Goal: Information Seeking & Learning: Check status

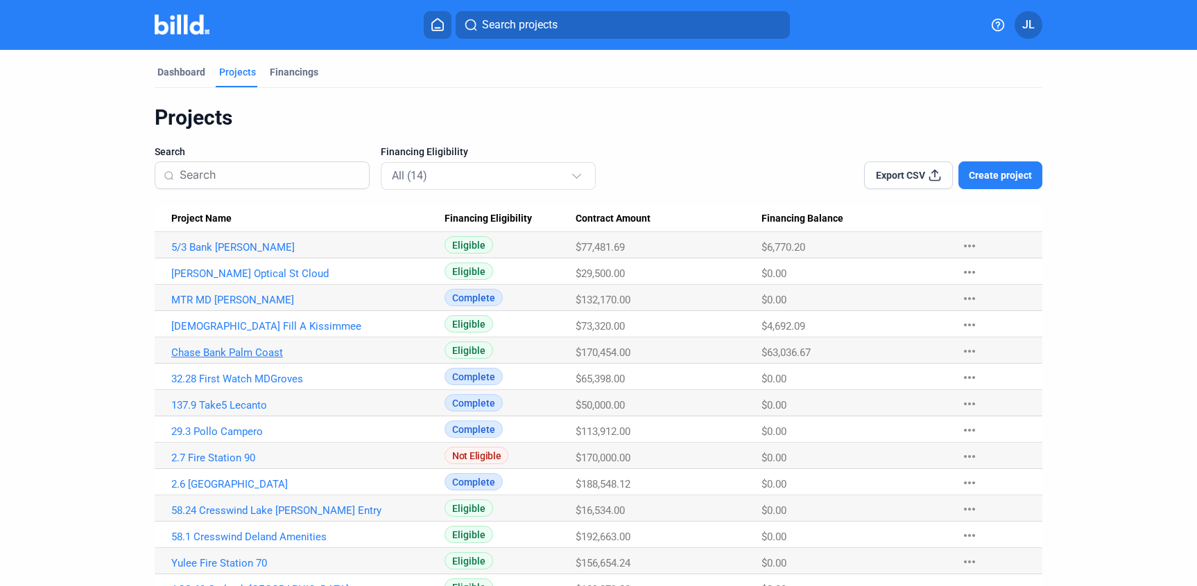
click at [253, 352] on link "Chase Bank Palm Coast" at bounding box center [307, 353] width 273 height 12
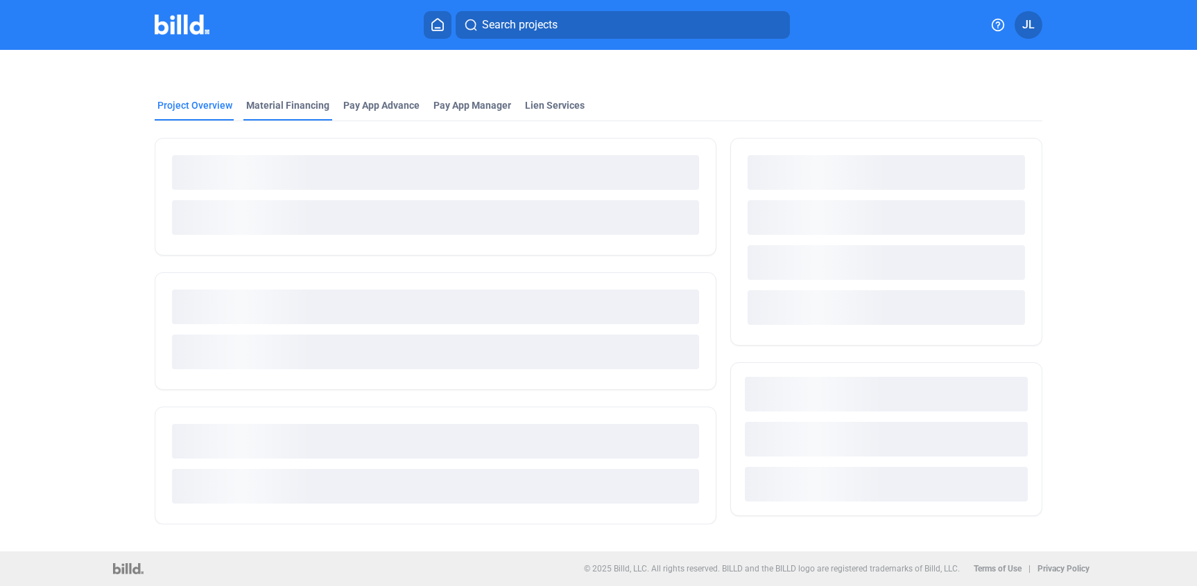
click at [284, 104] on div "Material Financing" at bounding box center [287, 105] width 83 height 14
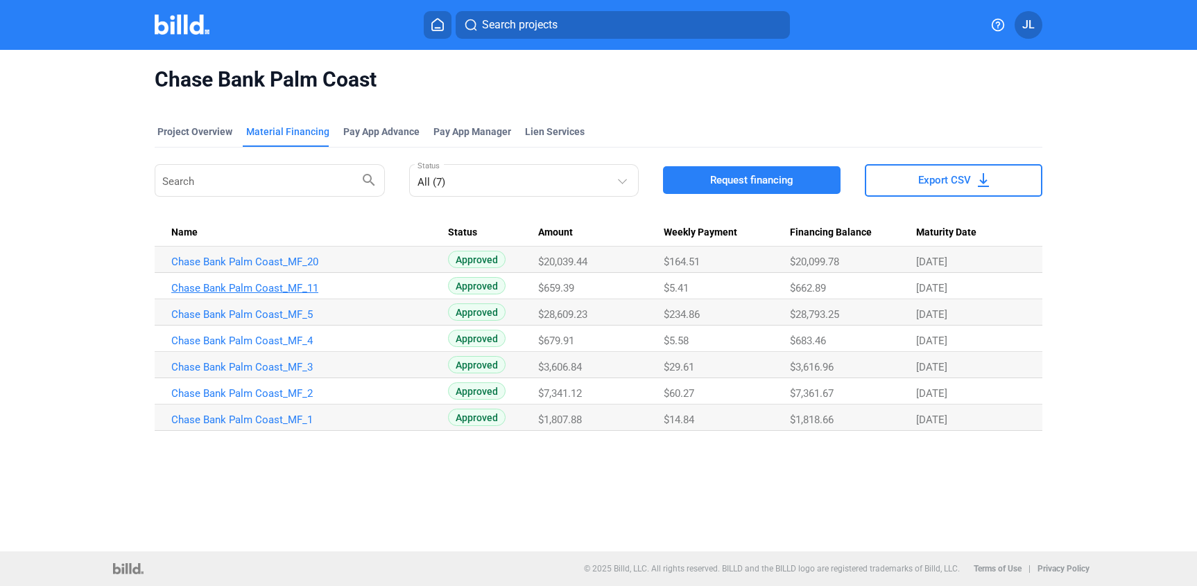
click at [242, 291] on link "Chase Bank Palm Coast_MF_11" at bounding box center [307, 288] width 273 height 12
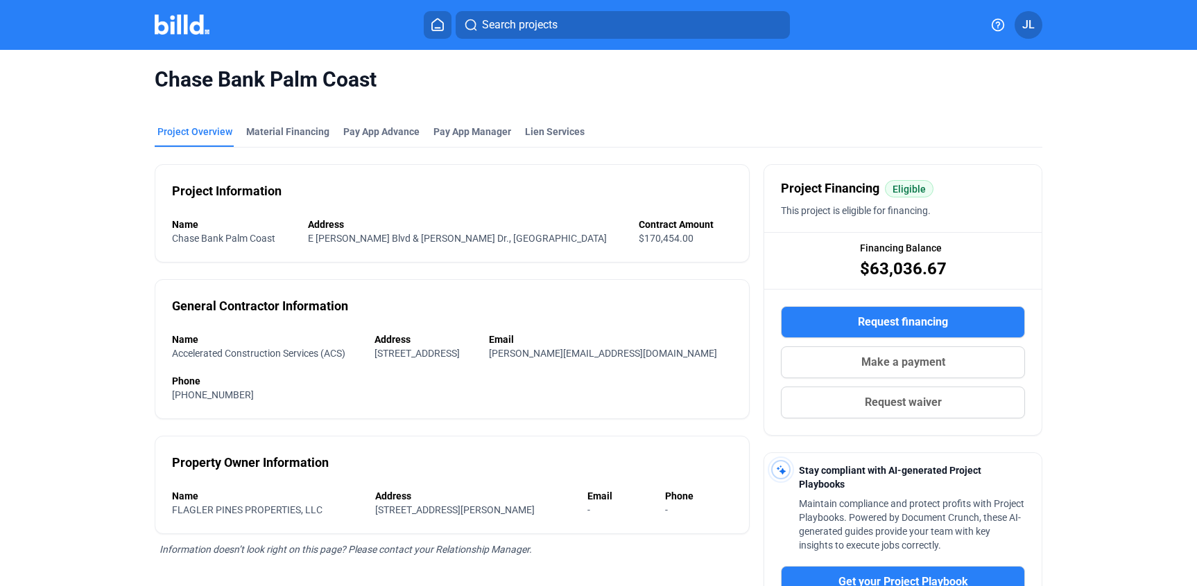
drag, startPoint x: 286, startPoint y: 125, endPoint x: 302, endPoint y: 92, distance: 36.6
click at [286, 125] on div "Material Financing" at bounding box center [287, 132] width 83 height 14
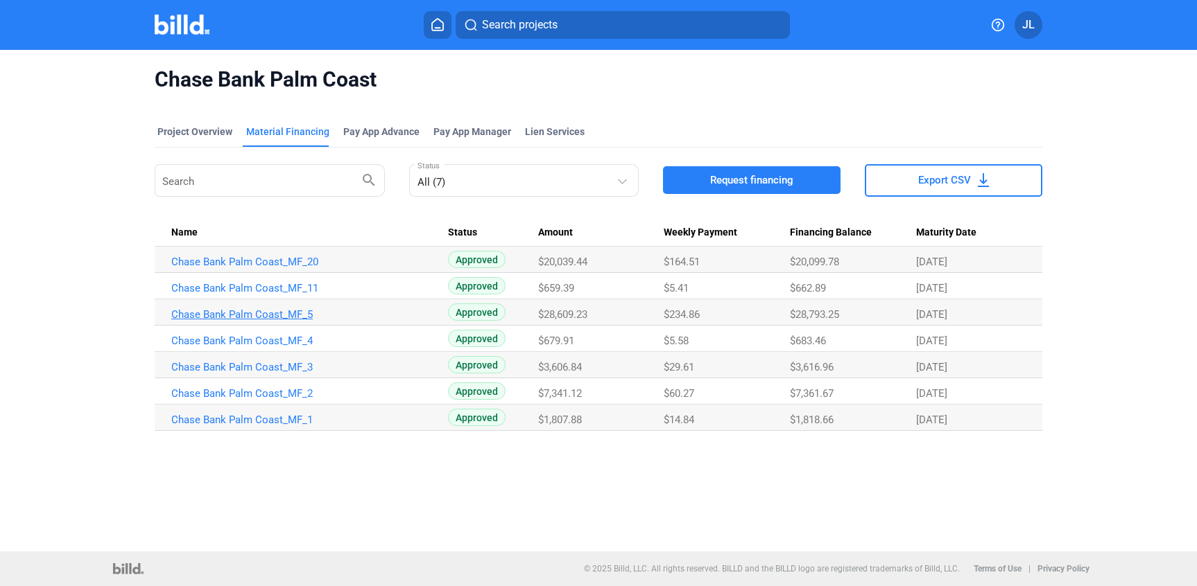
click at [255, 313] on link "Chase Bank Palm Coast_MF_5" at bounding box center [307, 314] width 273 height 12
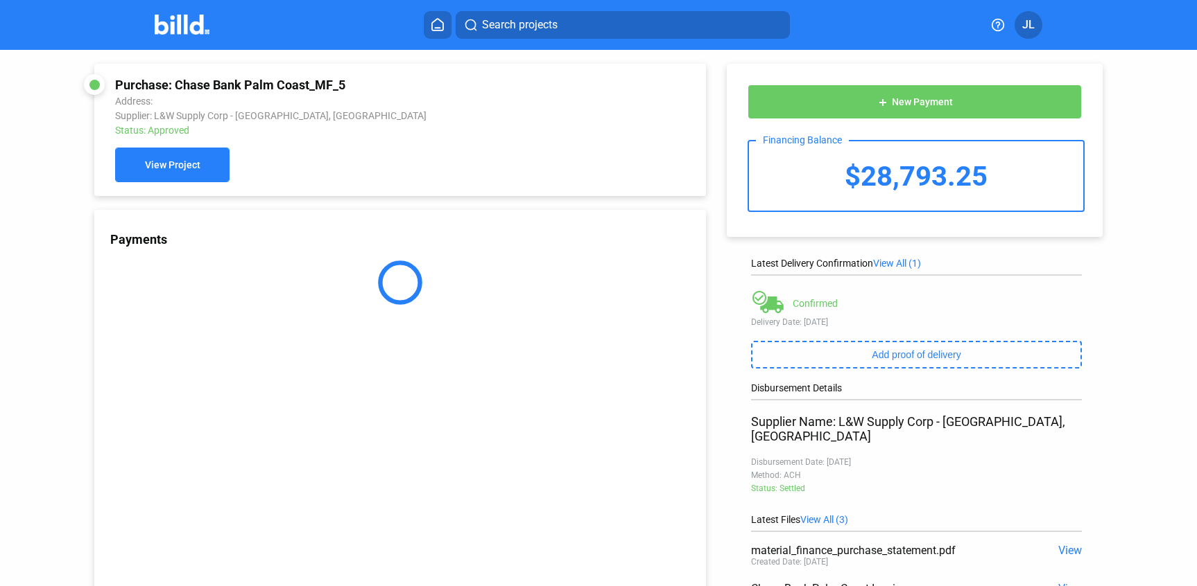
click at [171, 166] on span "View Project" at bounding box center [172, 165] width 55 height 11
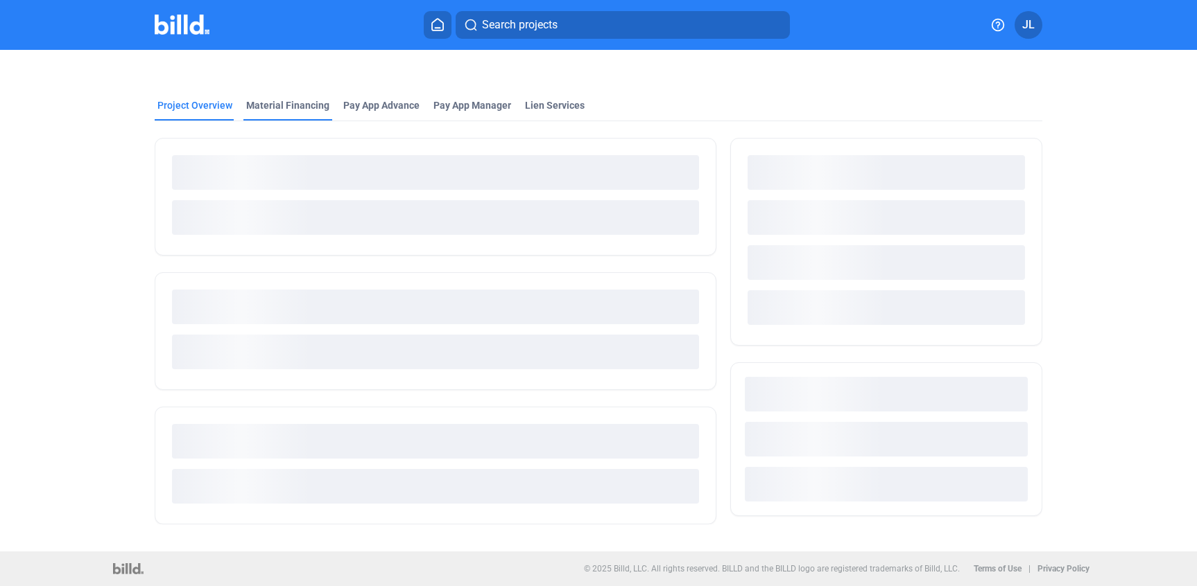
click at [295, 107] on div "Material Financing" at bounding box center [287, 105] width 83 height 14
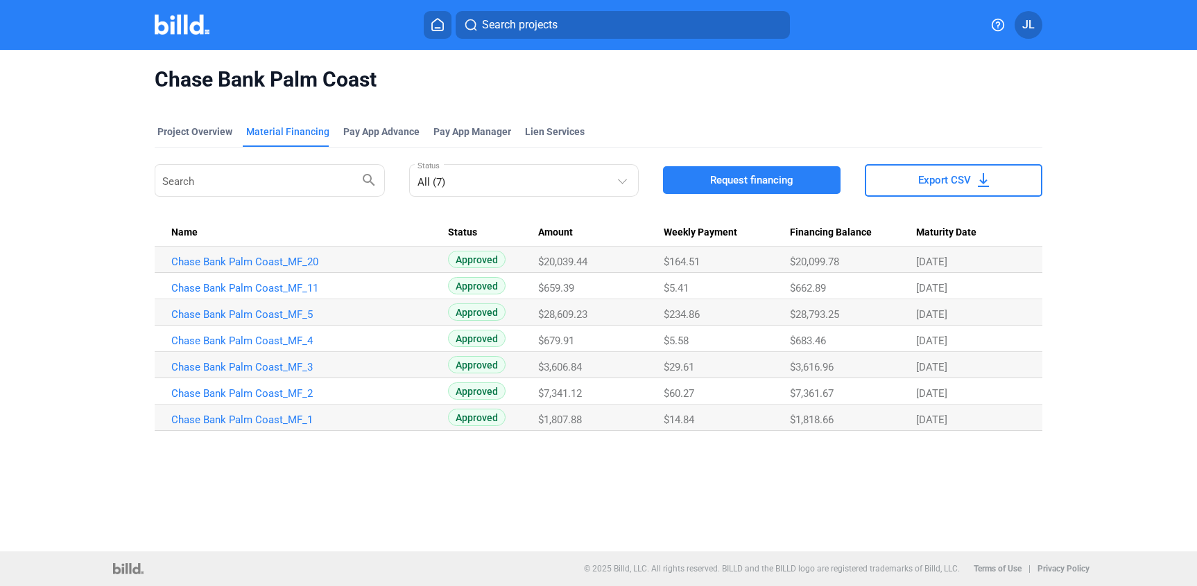
click at [183, 23] on img at bounding box center [182, 25] width 55 height 20
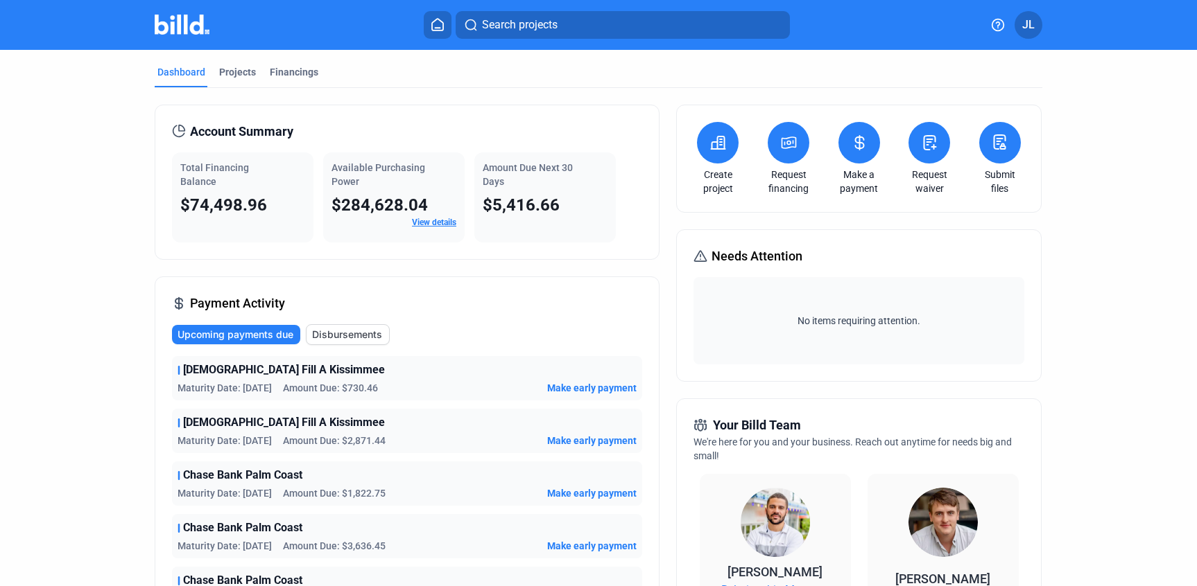
click at [226, 64] on mat-tab-group "Dashboard Projects Financings Account Summary Total Financing Balance $74,498.9…" at bounding box center [598, 529] width 887 height 959
click at [229, 69] on div "Projects" at bounding box center [237, 72] width 37 height 14
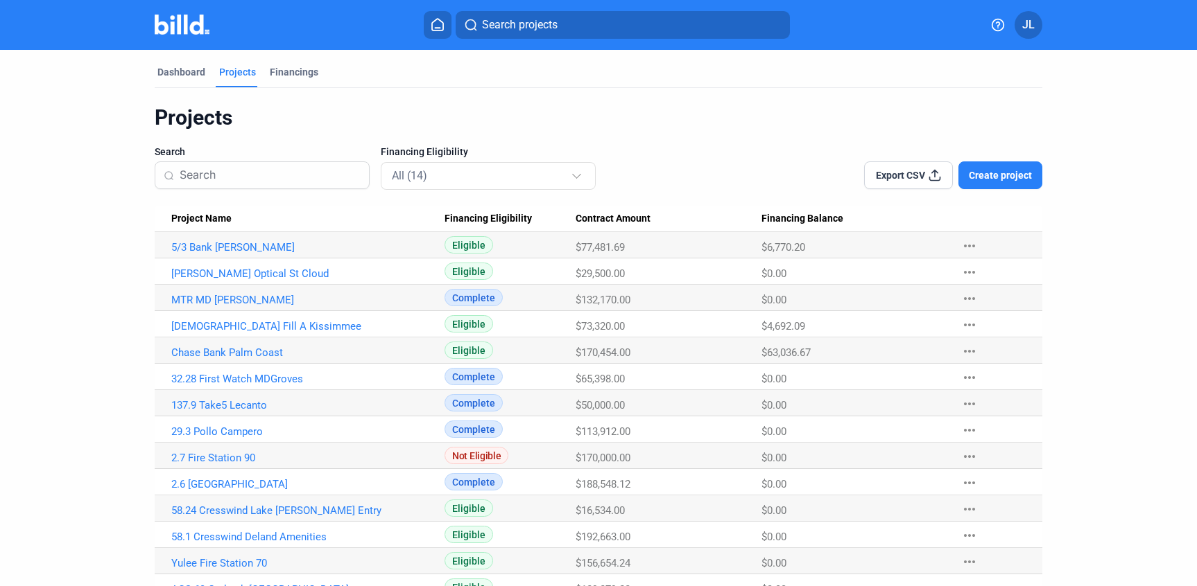
scroll to position [1, 0]
click at [213, 250] on link "5/3 Bank [PERSON_NAME]" at bounding box center [307, 247] width 273 height 12
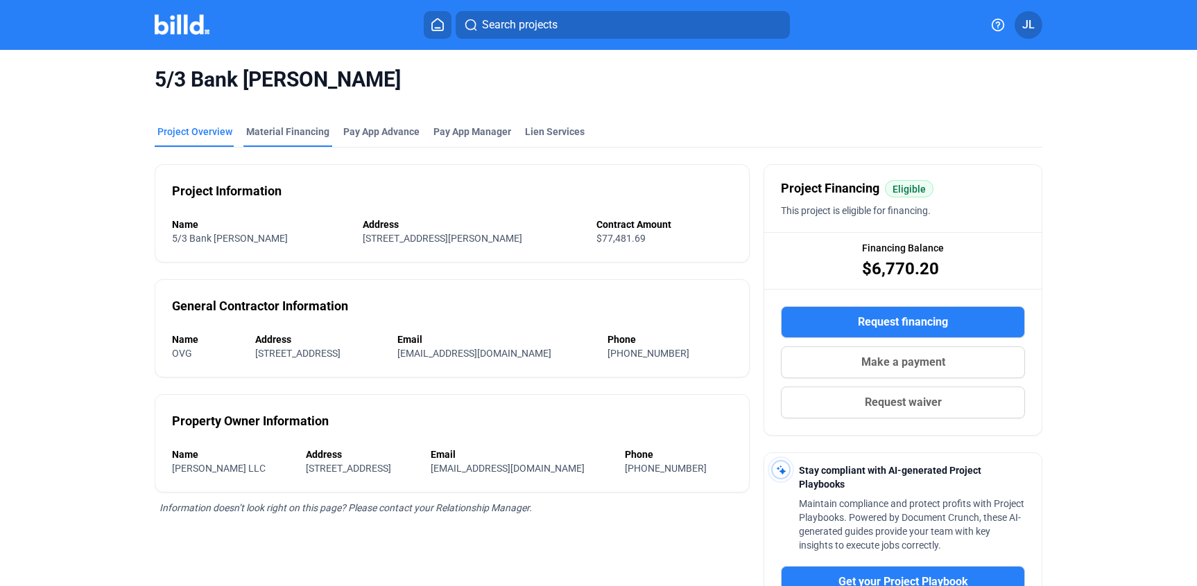
click at [263, 137] on div "Material Financing" at bounding box center [287, 132] width 83 height 14
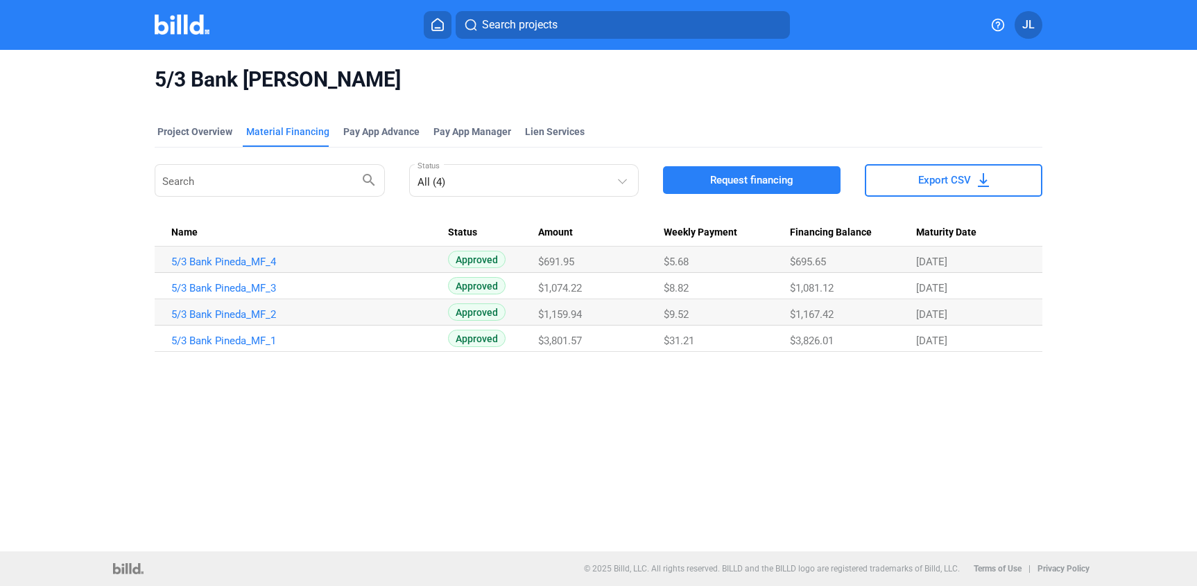
click at [166, 31] on img at bounding box center [182, 25] width 55 height 20
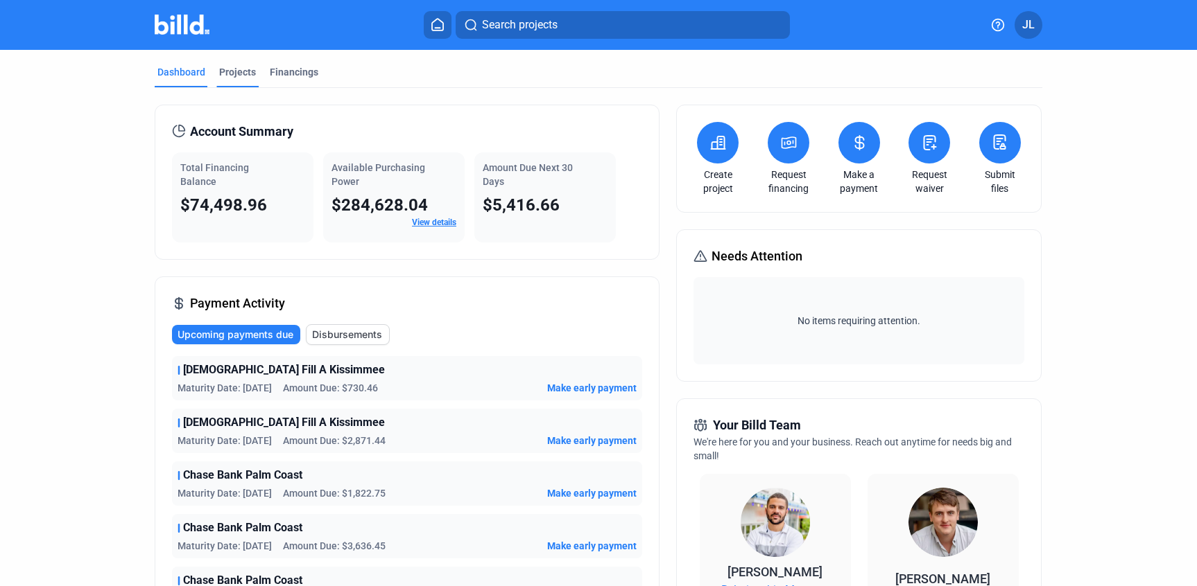
click at [227, 65] on div "Projects" at bounding box center [237, 72] width 37 height 14
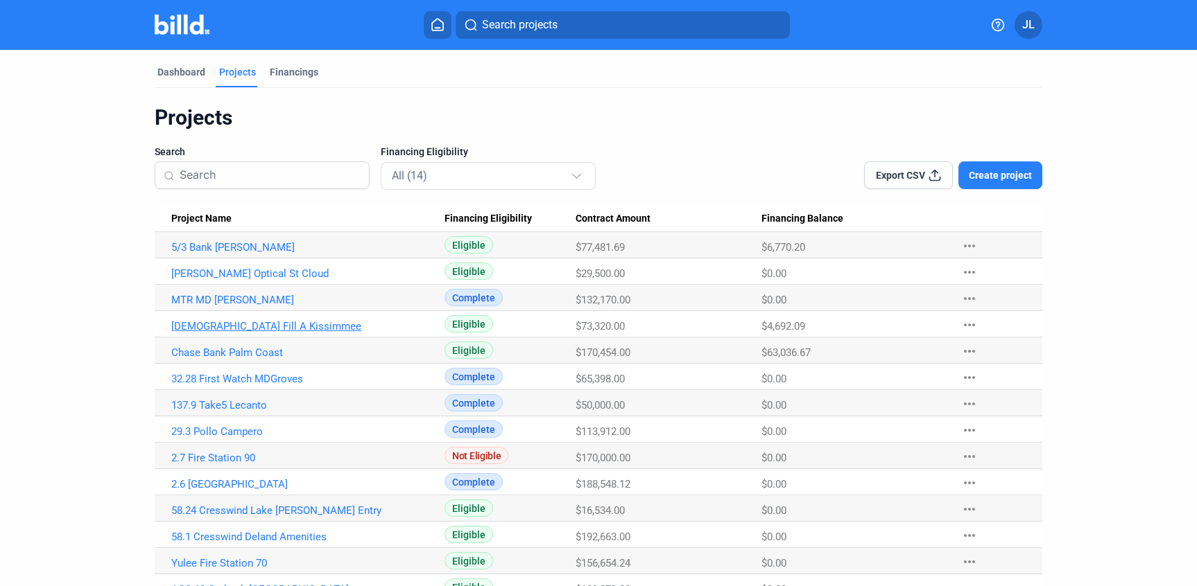
click at [253, 325] on link "[DEMOGRAPHIC_DATA] Fill A Kissimmee" at bounding box center [307, 326] width 273 height 12
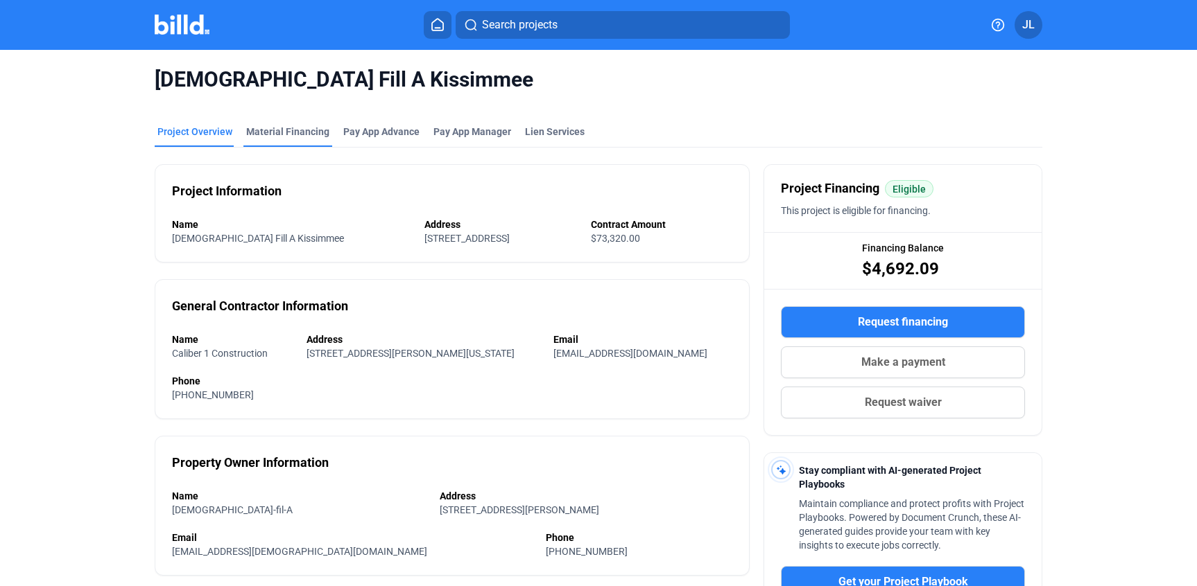
click at [303, 133] on div "Material Financing" at bounding box center [287, 132] width 83 height 14
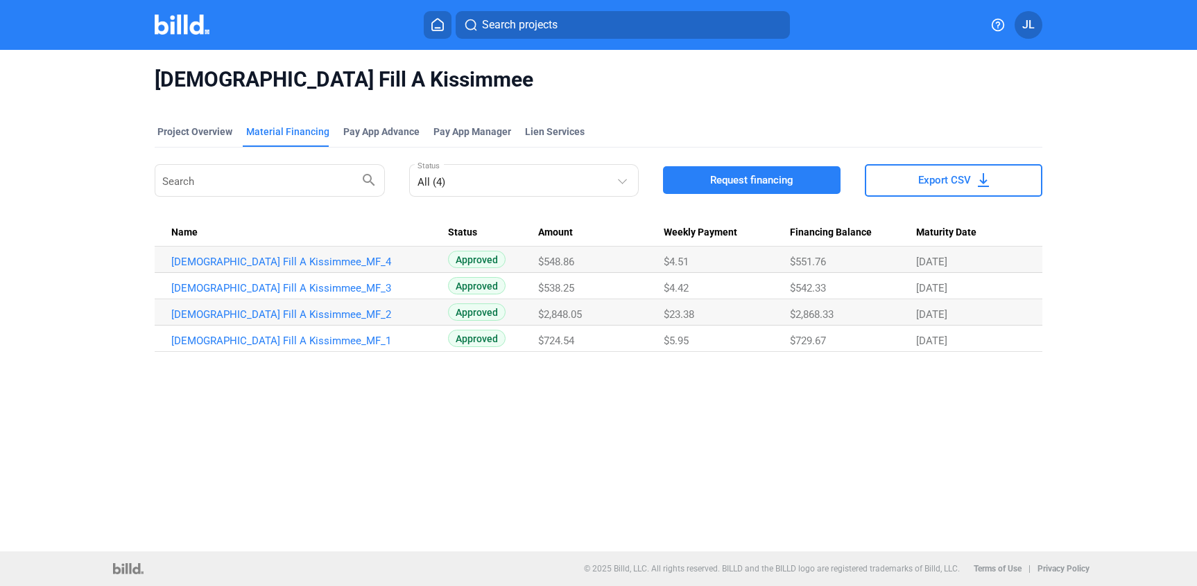
click at [180, 31] on img at bounding box center [182, 25] width 55 height 20
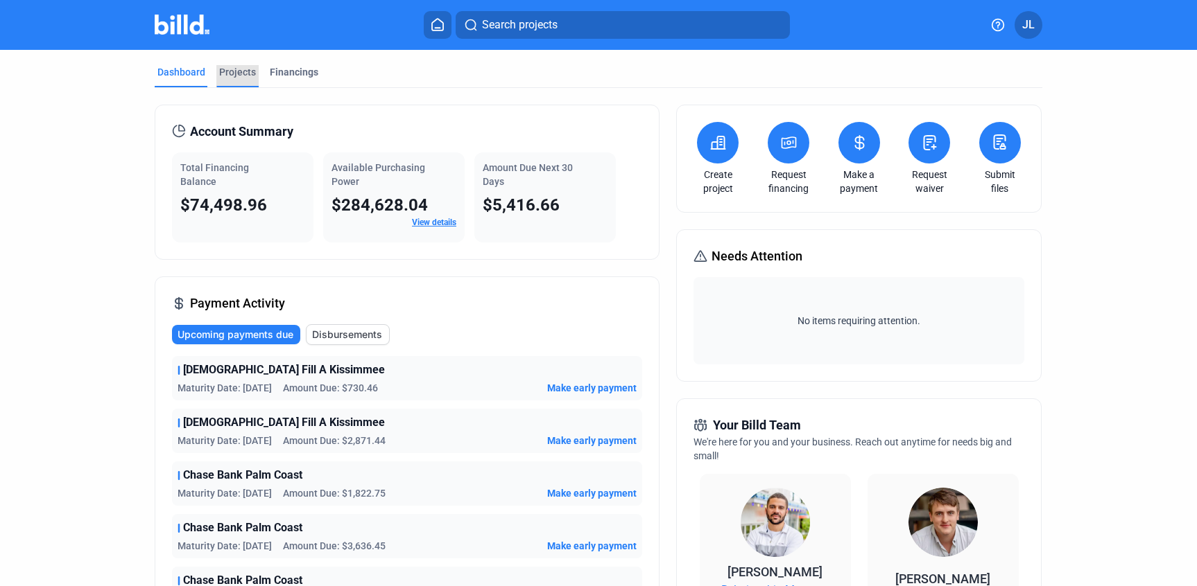
click at [235, 76] on div "Projects" at bounding box center [237, 72] width 37 height 14
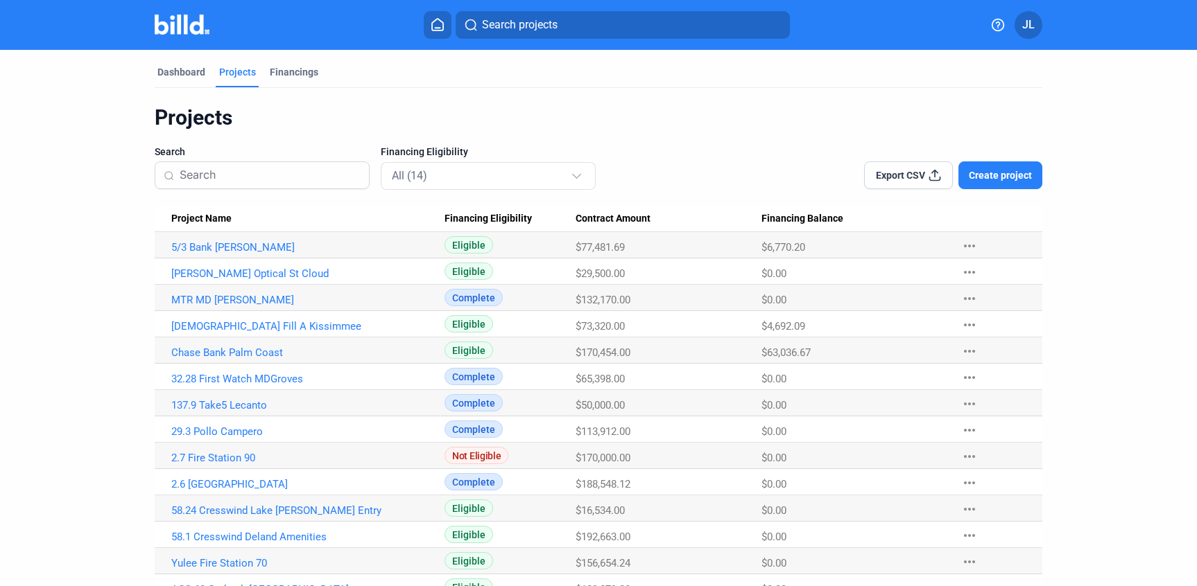
scroll to position [13, 0]
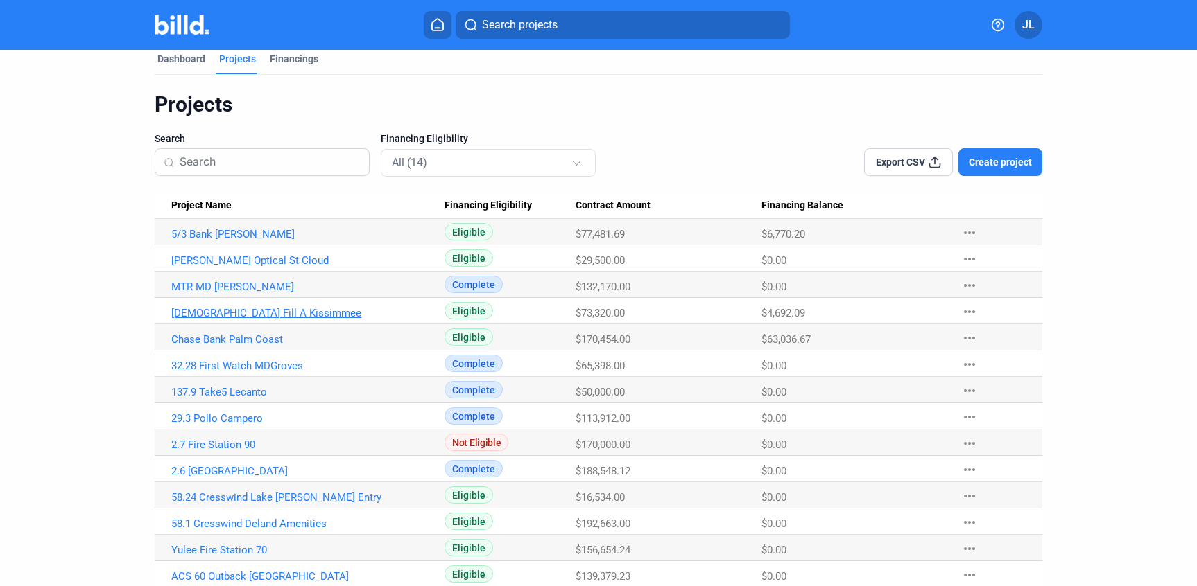
click at [225, 315] on link "[DEMOGRAPHIC_DATA] Fill A Kissimmee" at bounding box center [307, 313] width 273 height 12
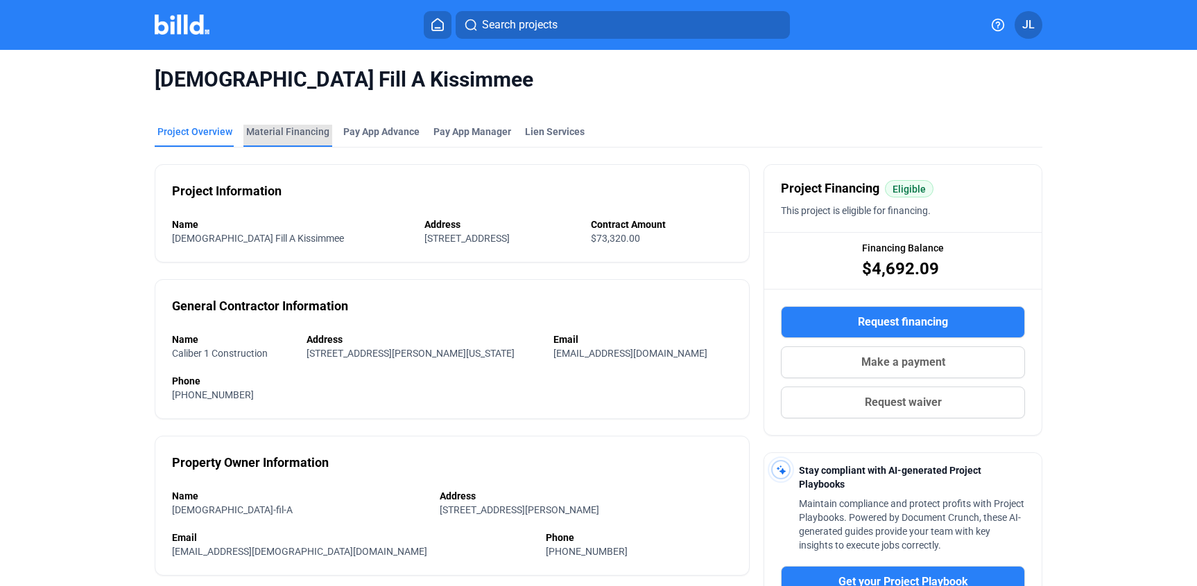
click at [297, 139] on div "Material Financing" at bounding box center [287, 136] width 89 height 22
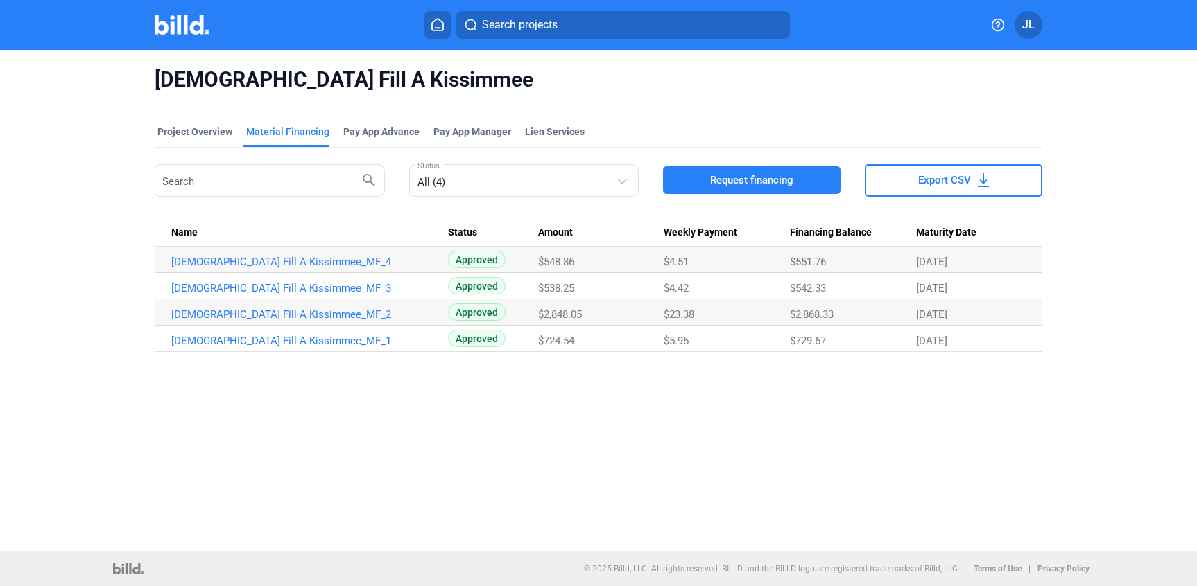
click at [283, 312] on link "[DEMOGRAPHIC_DATA] Fill A Kissimmee_MF_2" at bounding box center [307, 314] width 273 height 12
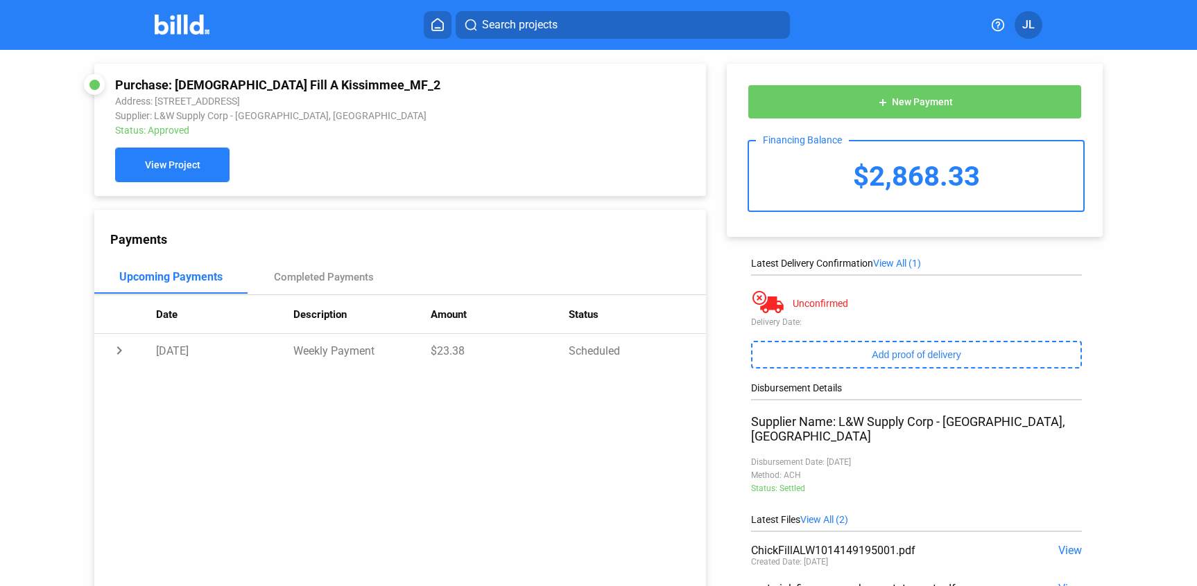
click at [145, 157] on button "View Project" at bounding box center [172, 165] width 114 height 35
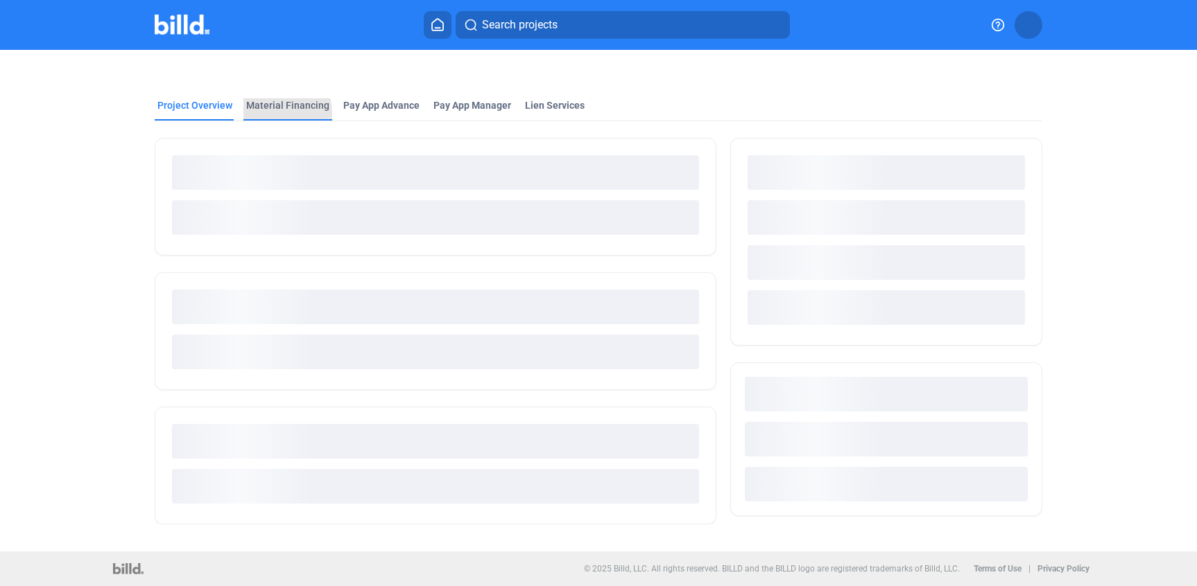
click at [265, 114] on div "Material Financing" at bounding box center [287, 109] width 89 height 22
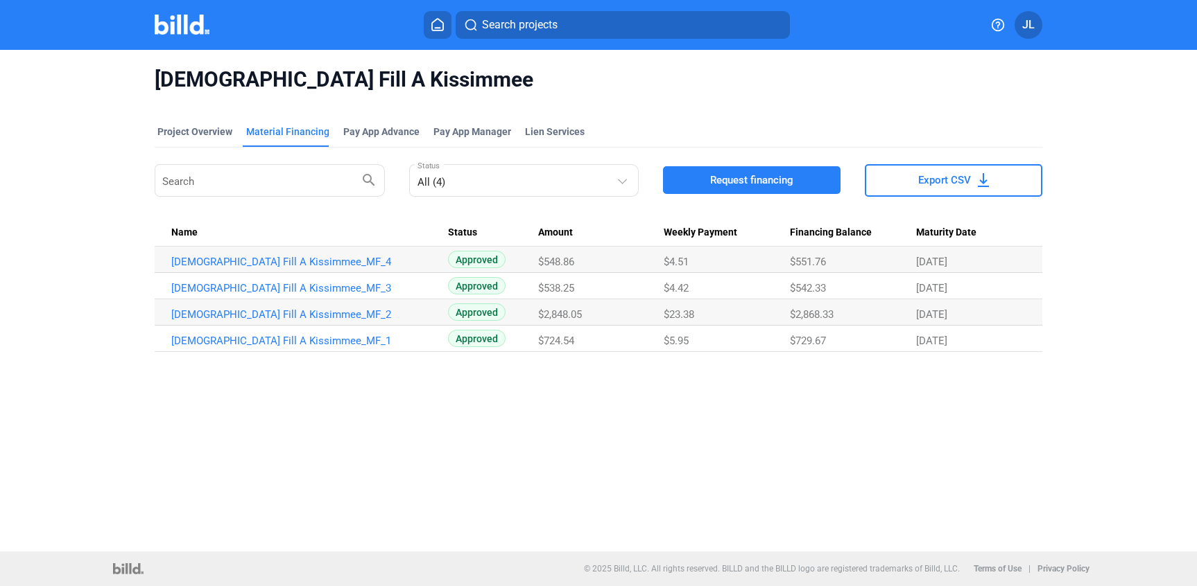
drag, startPoint x: 173, startPoint y: 31, endPoint x: 214, endPoint y: 3, distance: 49.2
click at [173, 31] on img at bounding box center [182, 25] width 55 height 20
